Goal: Task Accomplishment & Management: Manage account settings

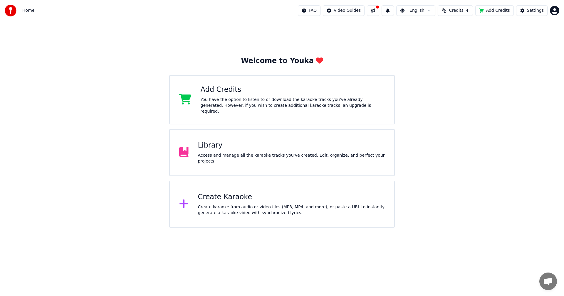
click at [230, 158] on div "Access and manage all the karaoke tracks you’ve created. Edit, organize, and pe…" at bounding box center [291, 159] width 187 height 12
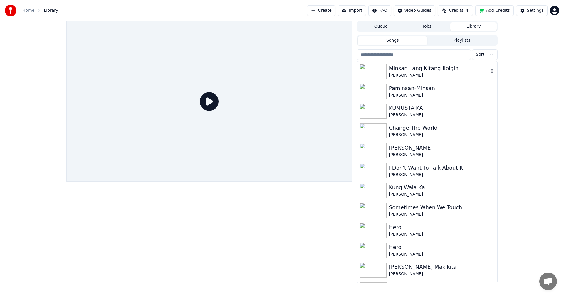
click at [230, 74] on div "[PERSON_NAME]" at bounding box center [439, 76] width 100 height 6
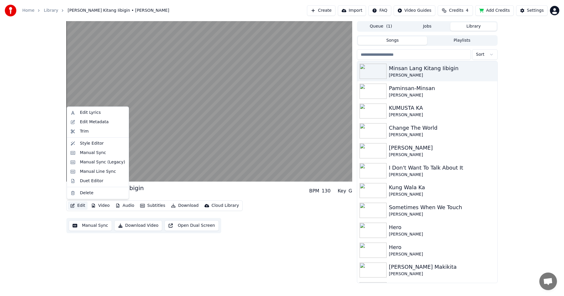
click at [76, 164] on button "Edit" at bounding box center [78, 206] width 20 height 8
click at [85, 113] on div "Edit Lyrics" at bounding box center [90, 113] width 21 height 6
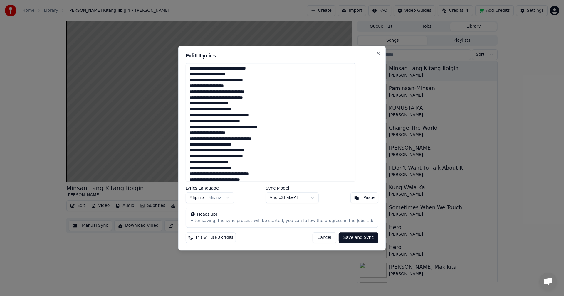
click at [230, 142] on textarea "**********" at bounding box center [271, 122] width 170 height 119
type textarea "******"
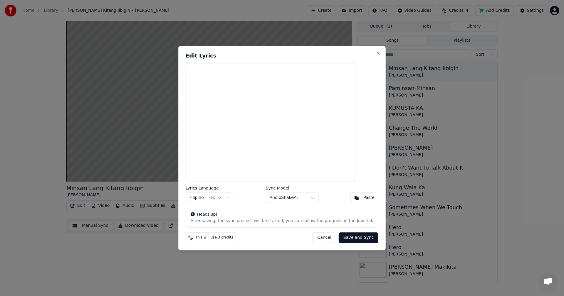
click at [230, 164] on button "Cancel" at bounding box center [324, 238] width 24 height 11
type textarea "**********"
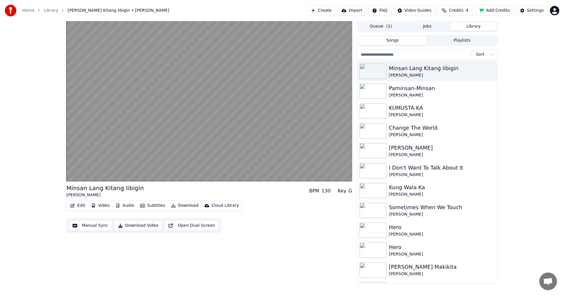
click at [123, 164] on button "Audio" at bounding box center [124, 206] width 23 height 8
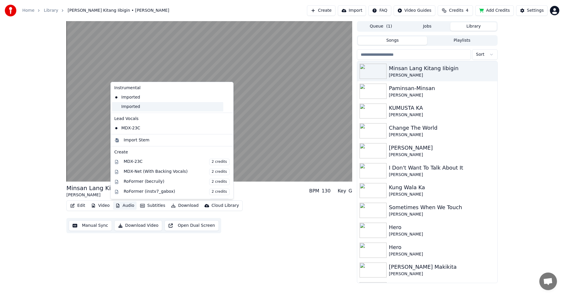
click at [153, 104] on div "Imported" at bounding box center [167, 106] width 111 height 9
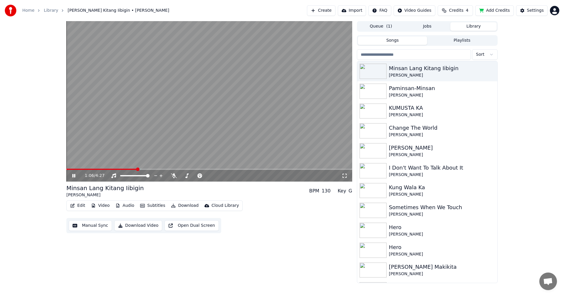
click at [136, 164] on span at bounding box center [209, 169] width 286 height 1
click at [73, 164] on icon at bounding box center [73, 176] width 3 height 4
click at [120, 164] on button "Audio" at bounding box center [124, 206] width 23 height 8
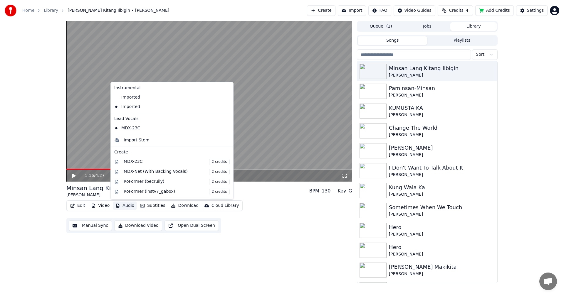
click at [226, 107] on icon at bounding box center [229, 107] width 6 height 5
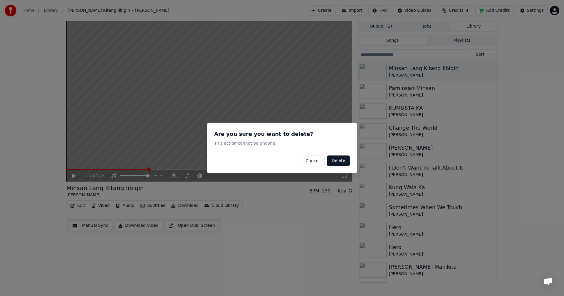
click at [230, 162] on button "Delete" at bounding box center [338, 161] width 23 height 11
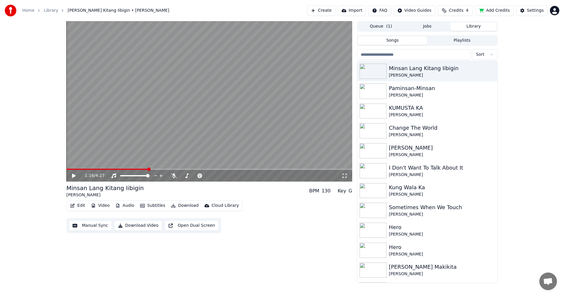
click at [122, 164] on button "Audio" at bounding box center [124, 206] width 23 height 8
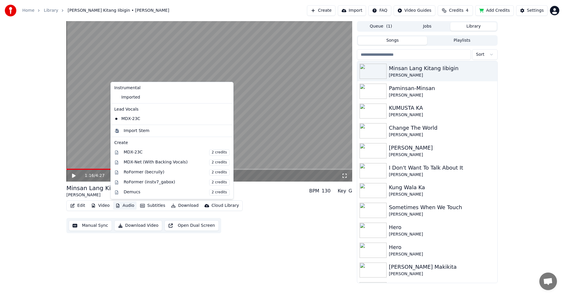
click at [226, 97] on icon at bounding box center [229, 97] width 6 height 5
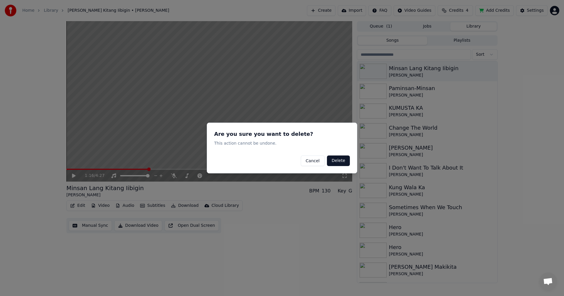
drag, startPoint x: 339, startPoint y: 160, endPoint x: 327, endPoint y: 169, distance: 14.6
click at [230, 160] on button "Delete" at bounding box center [338, 161] width 23 height 11
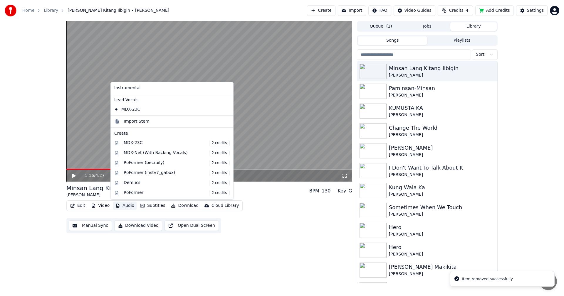
click at [121, 164] on button "Audio" at bounding box center [124, 206] width 23 height 8
click at [146, 121] on div "Import Stem" at bounding box center [137, 122] width 26 height 6
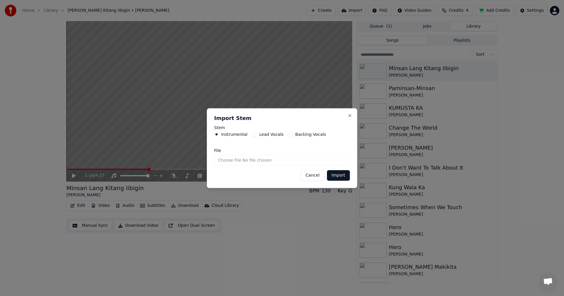
click at [230, 160] on input "File" at bounding box center [282, 160] width 136 height 11
type input "**********"
click at [230, 164] on button "Import" at bounding box center [338, 175] width 23 height 11
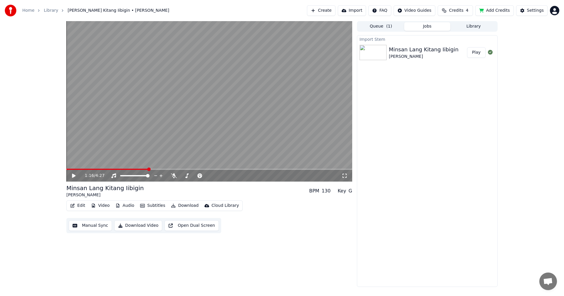
click at [230, 53] on button "Play" at bounding box center [476, 52] width 19 height 11
click at [230, 47] on button "Play" at bounding box center [476, 52] width 19 height 11
click at [74, 164] on icon "button" at bounding box center [72, 206] width 5 height 4
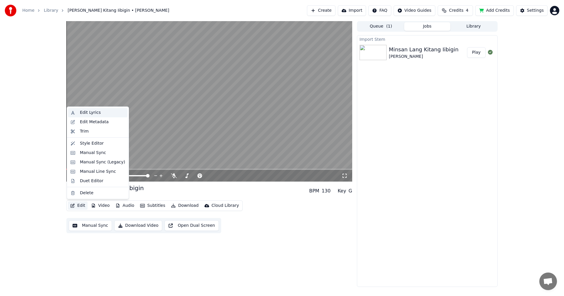
click at [89, 112] on div "Edit Lyrics" at bounding box center [90, 113] width 21 height 6
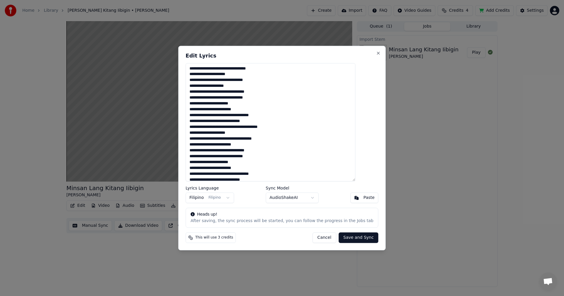
click at [230, 133] on textarea "**********" at bounding box center [271, 122] width 170 height 119
paste textarea "**********"
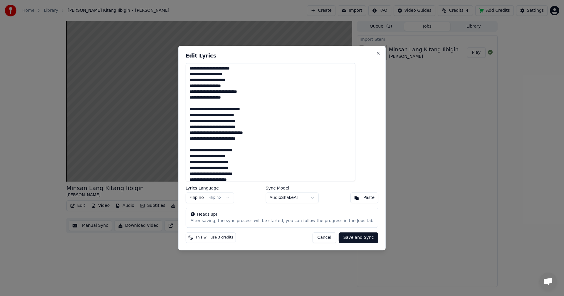
scroll to position [260, 0]
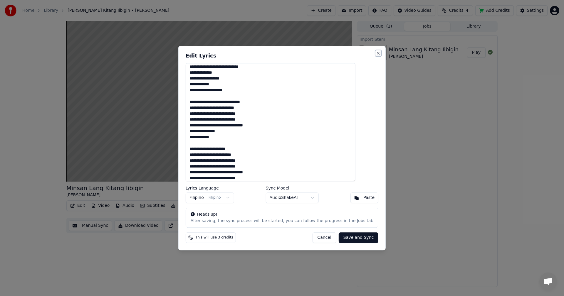
click at [230, 53] on button "Close" at bounding box center [378, 53] width 5 height 5
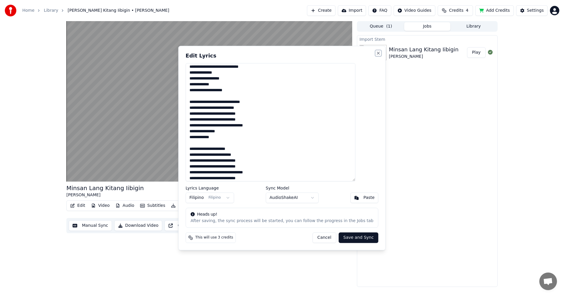
type textarea "**********"
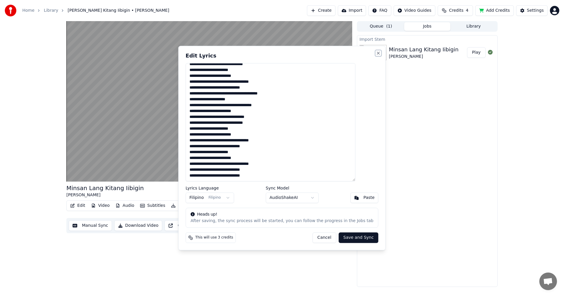
scroll to position [33, 0]
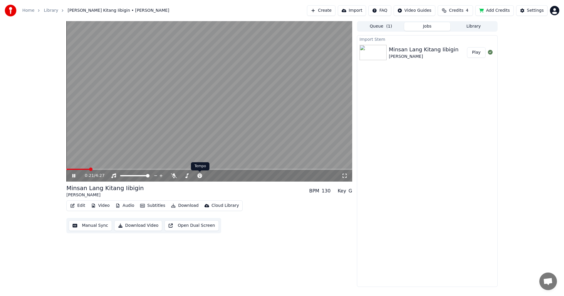
click at [187, 99] on video at bounding box center [209, 101] width 286 height 161
click at [126, 164] on button "Audio" at bounding box center [124, 206] width 23 height 8
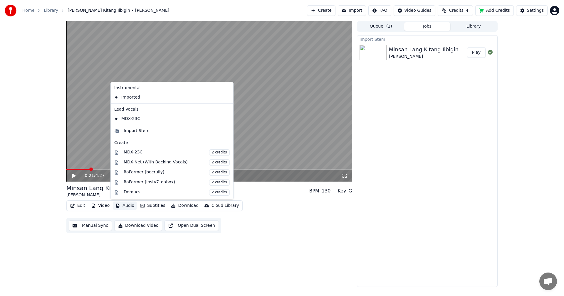
click at [226, 98] on icon at bounding box center [229, 97] width 6 height 5
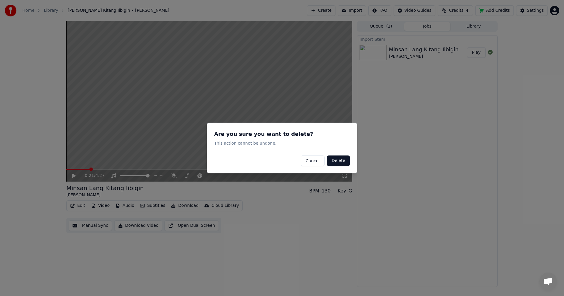
click at [230, 161] on button "Delete" at bounding box center [338, 161] width 23 height 11
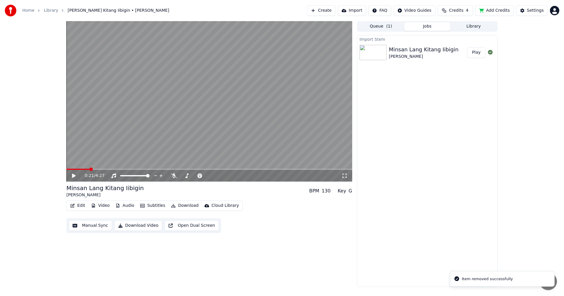
click at [127, 164] on button "Audio" at bounding box center [124, 206] width 23 height 8
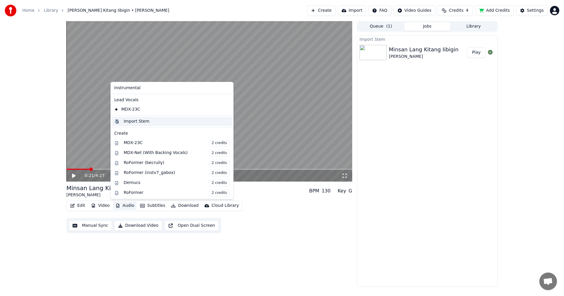
click at [166, 123] on div "Import Stem" at bounding box center [177, 122] width 106 height 6
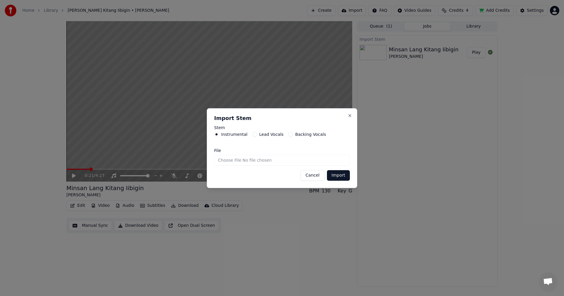
click at [230, 161] on input "File" at bounding box center [282, 160] width 136 height 11
type input "**********"
click at [230, 164] on button "Import" at bounding box center [338, 175] width 23 height 11
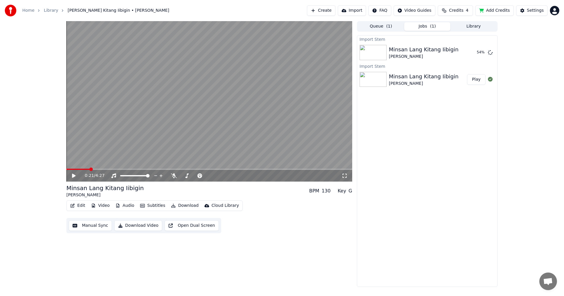
click at [230, 164] on div "Edit Video Audio Subtitles Download Cloud Library Manual Sync Download Video Op…" at bounding box center [209, 217] width 286 height 33
click at [80, 164] on button "Edit" at bounding box center [78, 206] width 20 height 8
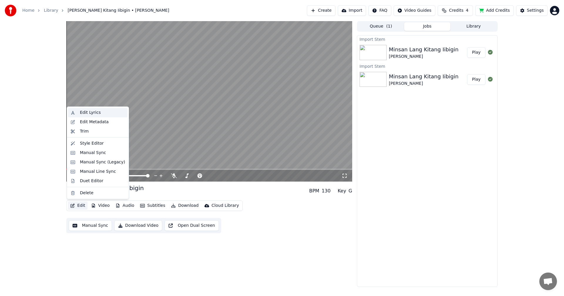
click at [88, 114] on div "Edit Lyrics" at bounding box center [90, 113] width 21 height 6
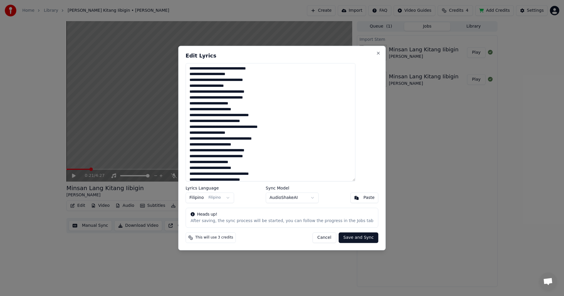
click at [230, 140] on textarea "**********" at bounding box center [271, 122] width 170 height 119
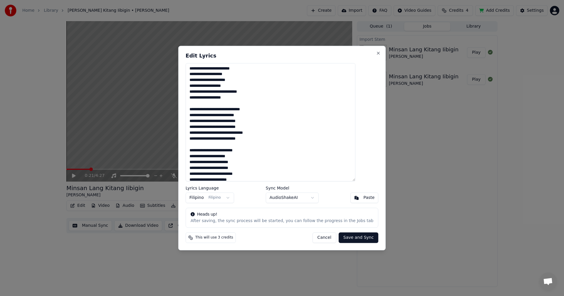
scroll to position [260, 0]
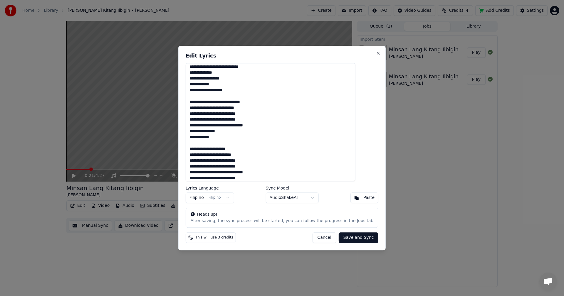
type textarea "**********"
click at [230, 164] on button "Save and Sync" at bounding box center [359, 238] width 40 height 11
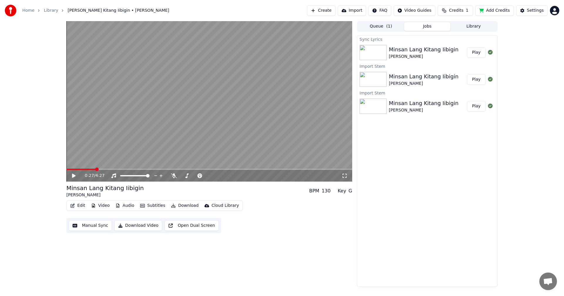
click at [93, 164] on button "Manual Sync" at bounding box center [90, 226] width 43 height 11
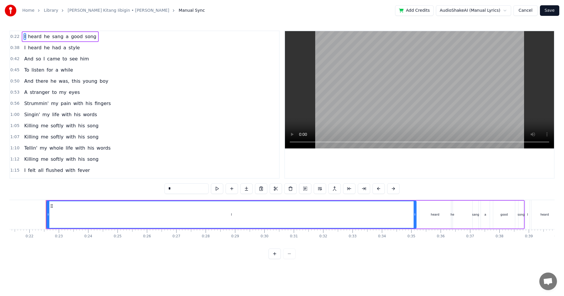
scroll to position [0, 613]
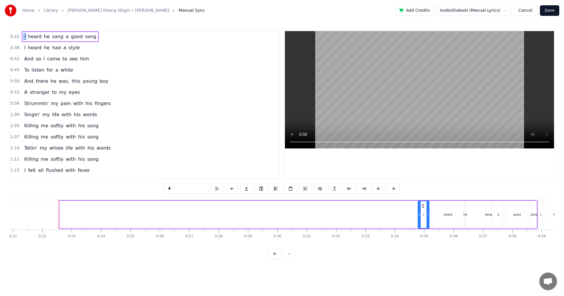
drag, startPoint x: 61, startPoint y: 221, endPoint x: 420, endPoint y: 219, distance: 358.3
click at [230, 164] on div at bounding box center [419, 214] width 2 height 27
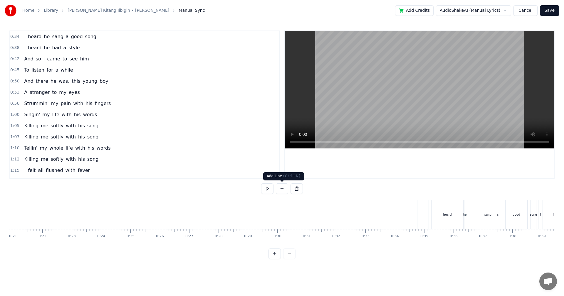
click at [230, 164] on button at bounding box center [274, 254] width 12 height 11
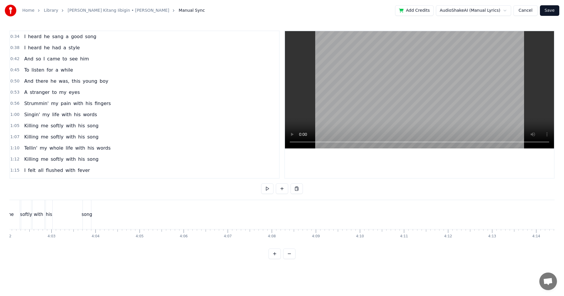
scroll to position [0, 10474]
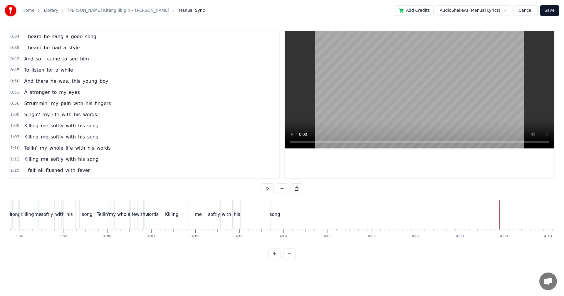
click at [230, 10] on button "Cancel" at bounding box center [525, 10] width 24 height 11
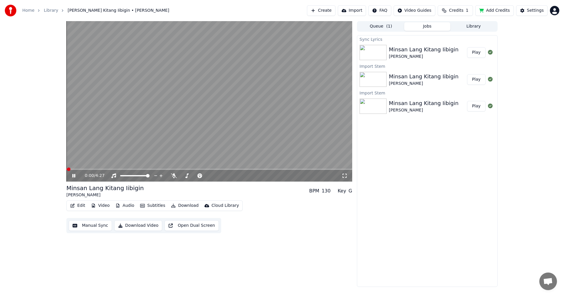
click at [80, 164] on button "Edit" at bounding box center [78, 206] width 20 height 8
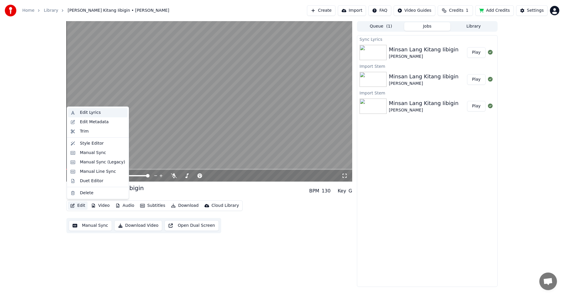
click at [87, 110] on div "Edit Lyrics" at bounding box center [90, 113] width 21 height 6
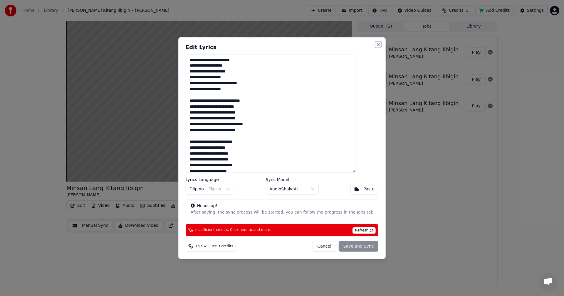
click at [230, 46] on button "Close" at bounding box center [378, 44] width 5 height 5
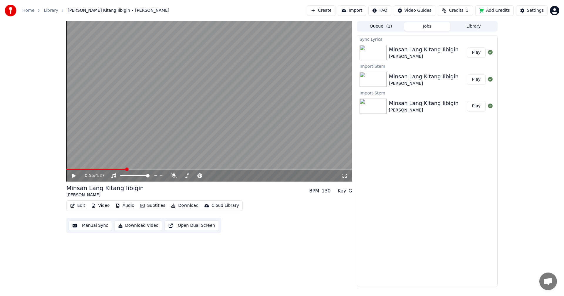
click at [125, 164] on button "Audio" at bounding box center [124, 206] width 23 height 8
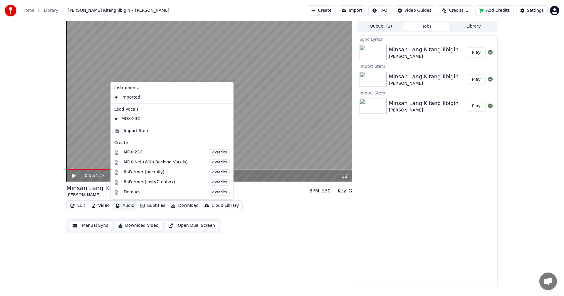
click at [230, 164] on div "[PERSON_NAME] Kitang Iibigin [PERSON_NAME] BPM 130 Key G Edit Video Audio Subti…" at bounding box center [209, 208] width 286 height 49
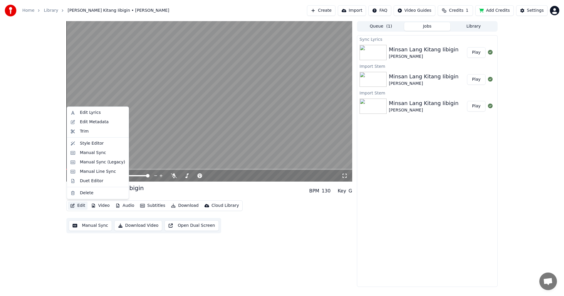
click at [77, 164] on button "Edit" at bounding box center [78, 206] width 20 height 8
click at [95, 154] on div "Manual Sync" at bounding box center [93, 153] width 26 height 6
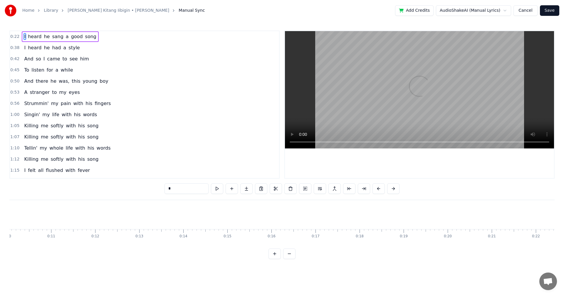
scroll to position [0, 964]
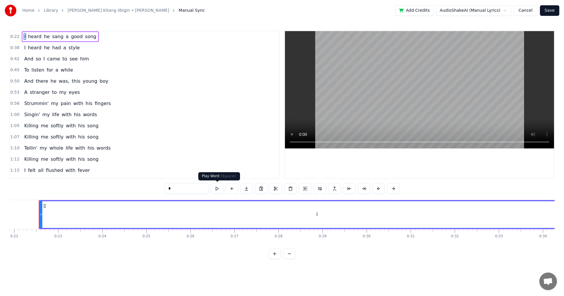
click at [216, 164] on button at bounding box center [217, 189] width 12 height 11
click at [219, 164] on button at bounding box center [217, 189] width 12 height 11
click at [230, 11] on button "Cancel" at bounding box center [525, 10] width 24 height 11
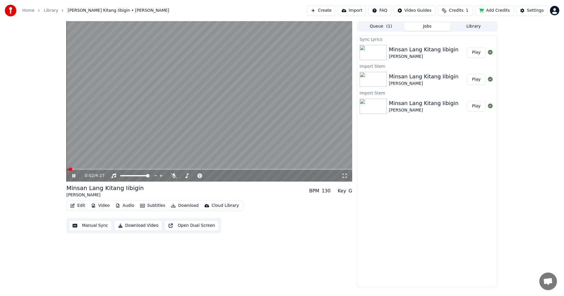
click at [193, 104] on video at bounding box center [209, 101] width 286 height 161
click at [230, 12] on html "Home Library Minsan Lang Kitang Iibigin • [PERSON_NAME] Create Import FAQ Video…" at bounding box center [282, 148] width 564 height 296
click at [230, 59] on span "Sign Out" at bounding box center [516, 62] width 18 height 6
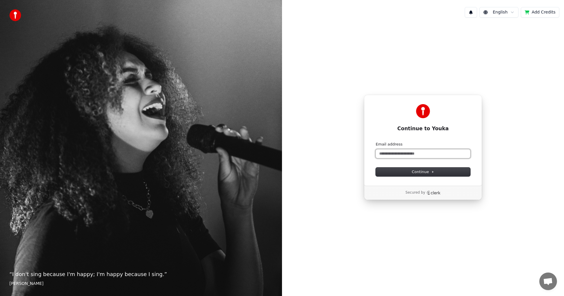
click at [230, 153] on input "Email address" at bounding box center [423, 153] width 95 height 9
paste input "**********"
click at [230, 164] on span "Continue" at bounding box center [423, 171] width 22 height 5
type input "**********"
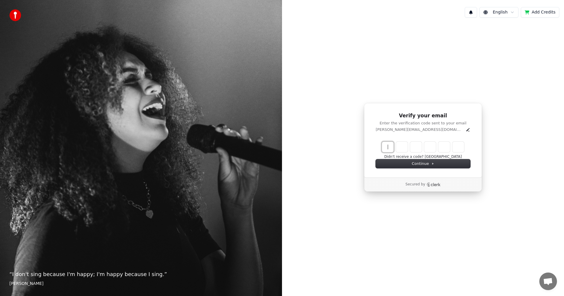
paste input "Enter verification code"
click at [230, 147] on input "Enter verification code" at bounding box center [429, 147] width 94 height 11
paste input "Enter verification code"
click at [230, 149] on input "Enter verification code" at bounding box center [429, 147] width 94 height 11
paste input "Enter verification code"
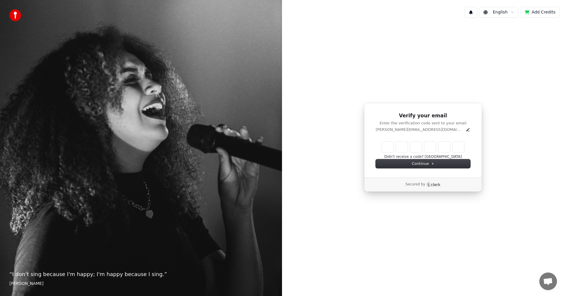
click at [230, 164] on div "Verify your email Enter the verification code sent to your email [PERSON_NAME][…" at bounding box center [423, 147] width 282 height 250
click at [230, 149] on input "Enter verification code" at bounding box center [429, 147] width 94 height 11
paste input "******"
type input "******"
